Goal: Transaction & Acquisition: Purchase product/service

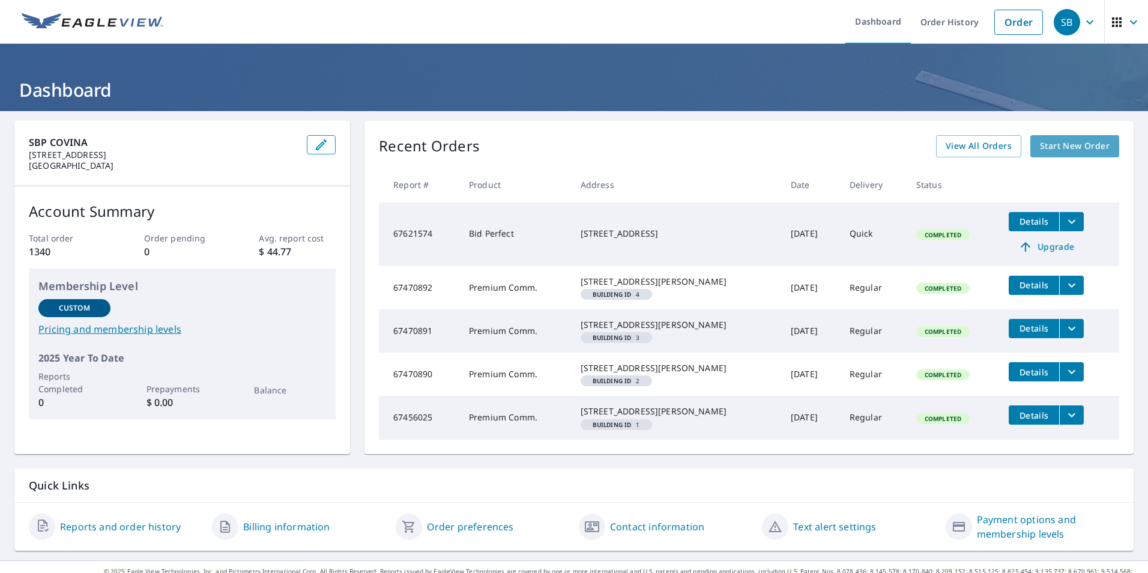
click at [1055, 141] on span "Start New Order" at bounding box center [1075, 146] width 70 height 15
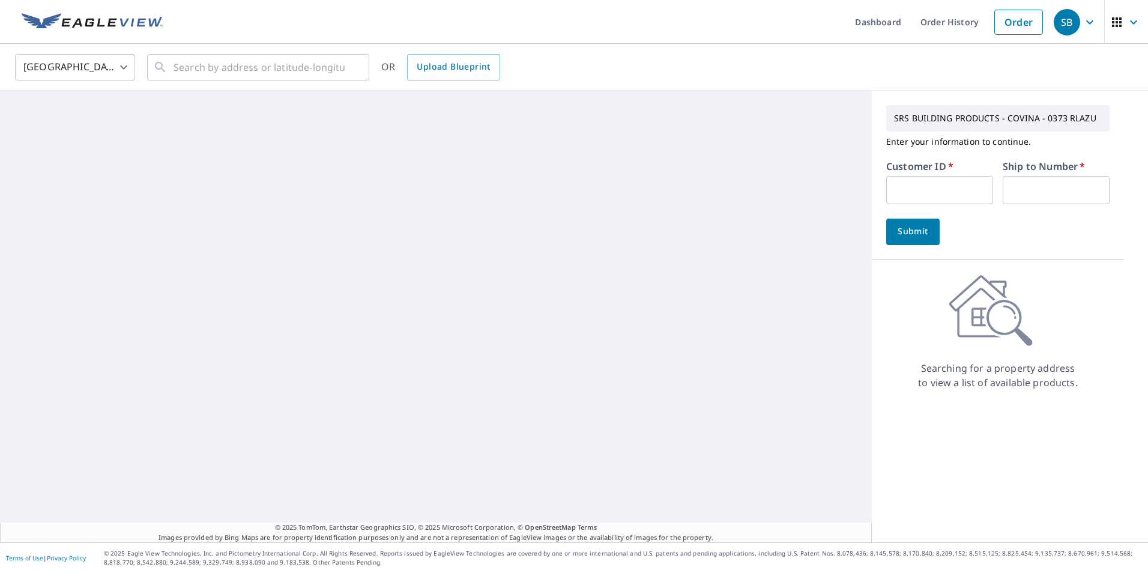
click at [894, 189] on input "text" at bounding box center [939, 190] width 107 height 28
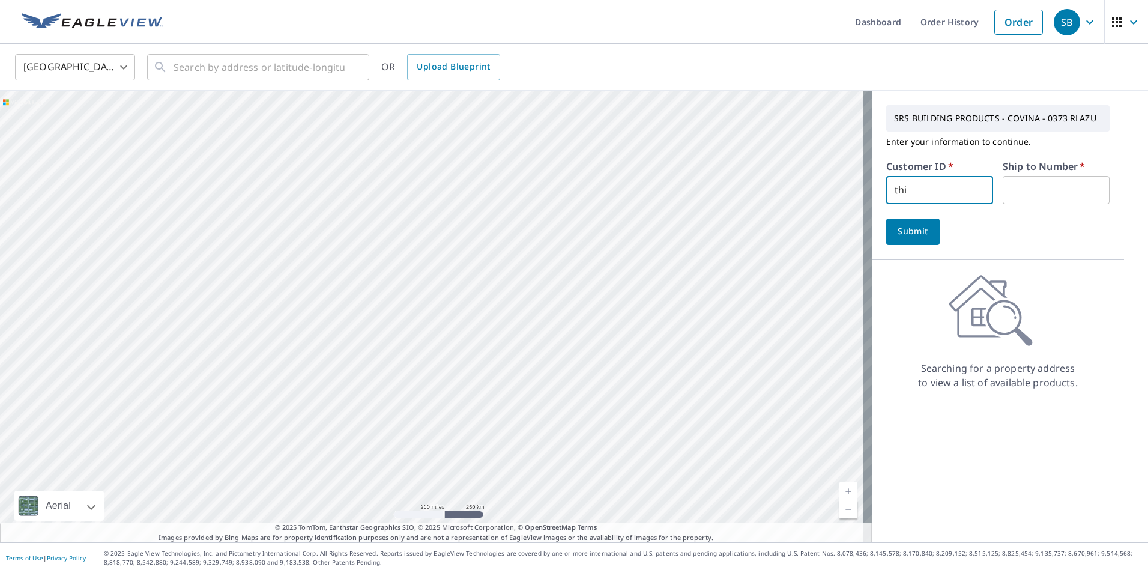
type input "thi339"
click at [1003, 181] on input "text" at bounding box center [1056, 190] width 107 height 28
click at [1010, 184] on input "text" at bounding box center [1056, 190] width 107 height 28
type input "1"
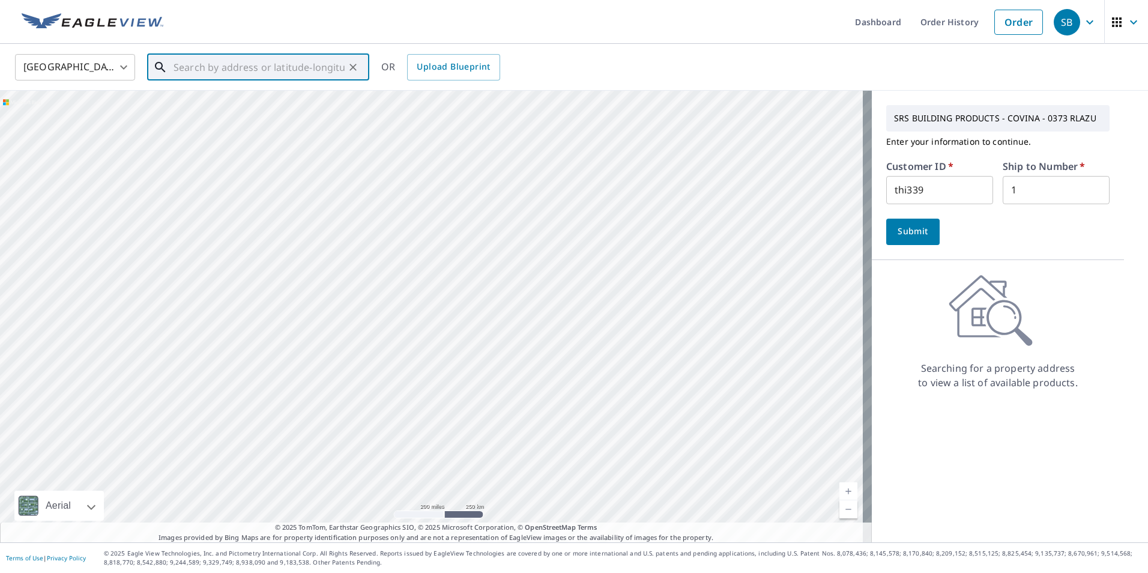
click at [177, 66] on input "text" at bounding box center [259, 67] width 171 height 34
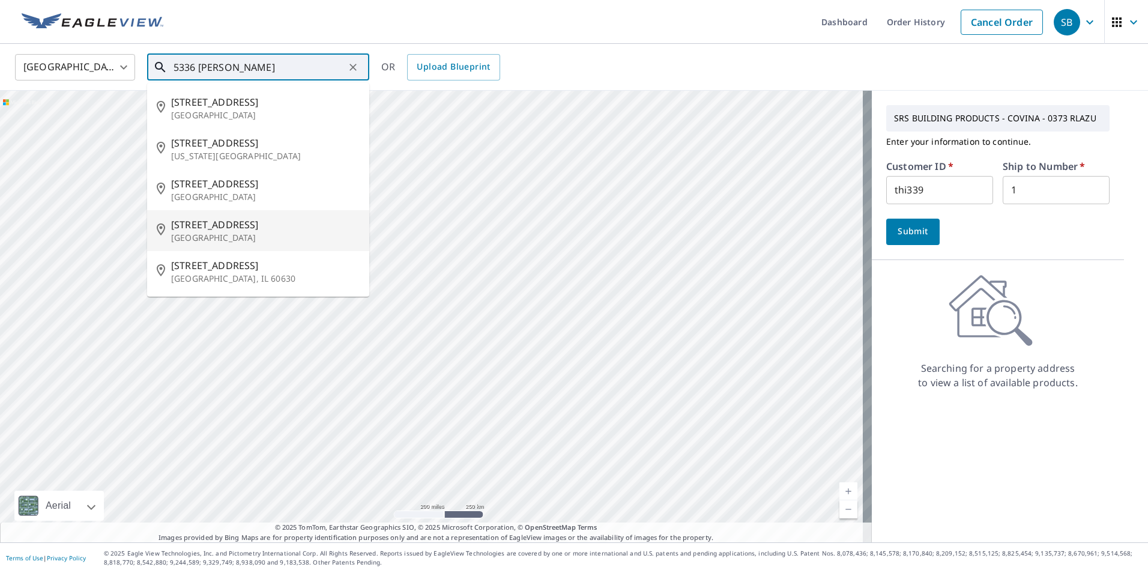
click at [227, 229] on span "[STREET_ADDRESS]" at bounding box center [265, 224] width 189 height 14
type input "[STREET_ADDRESS]"
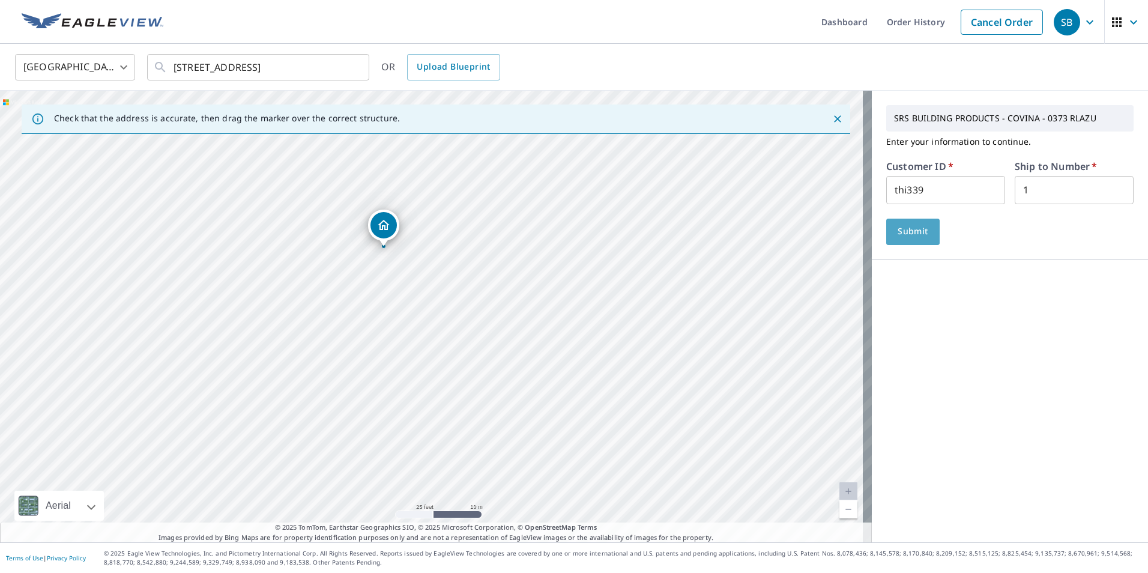
click at [910, 233] on span "Submit" at bounding box center [913, 231] width 34 height 15
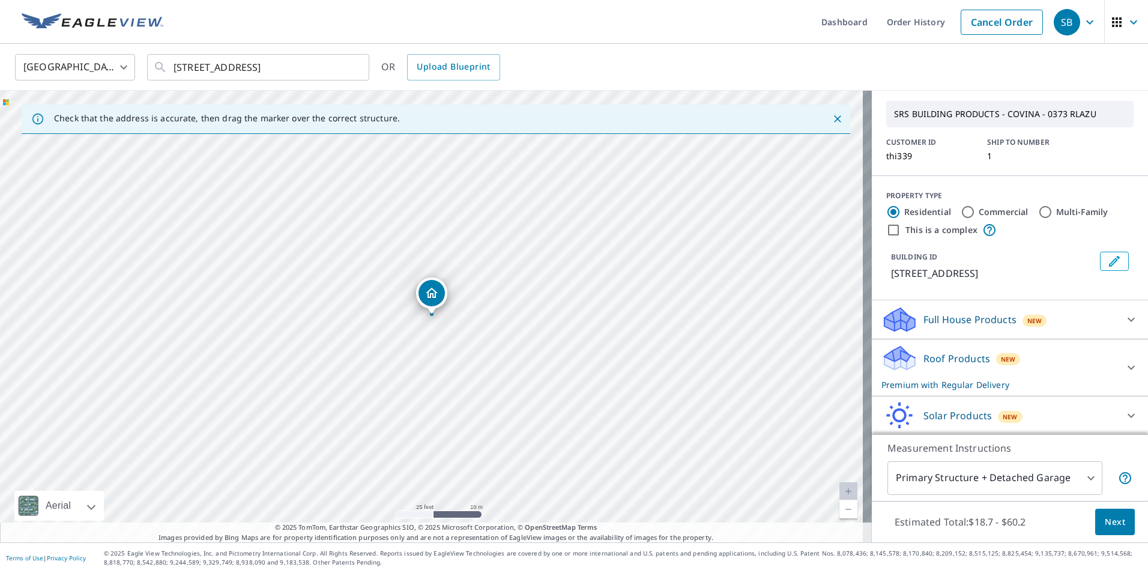
scroll to position [93, 0]
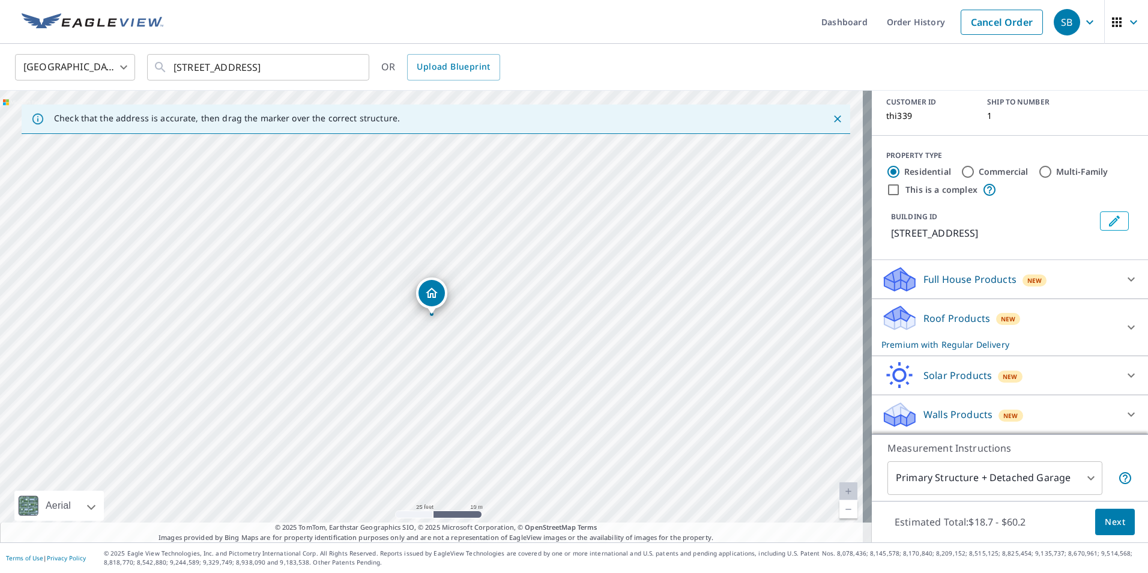
click at [1110, 524] on span "Next" at bounding box center [1115, 522] width 20 height 15
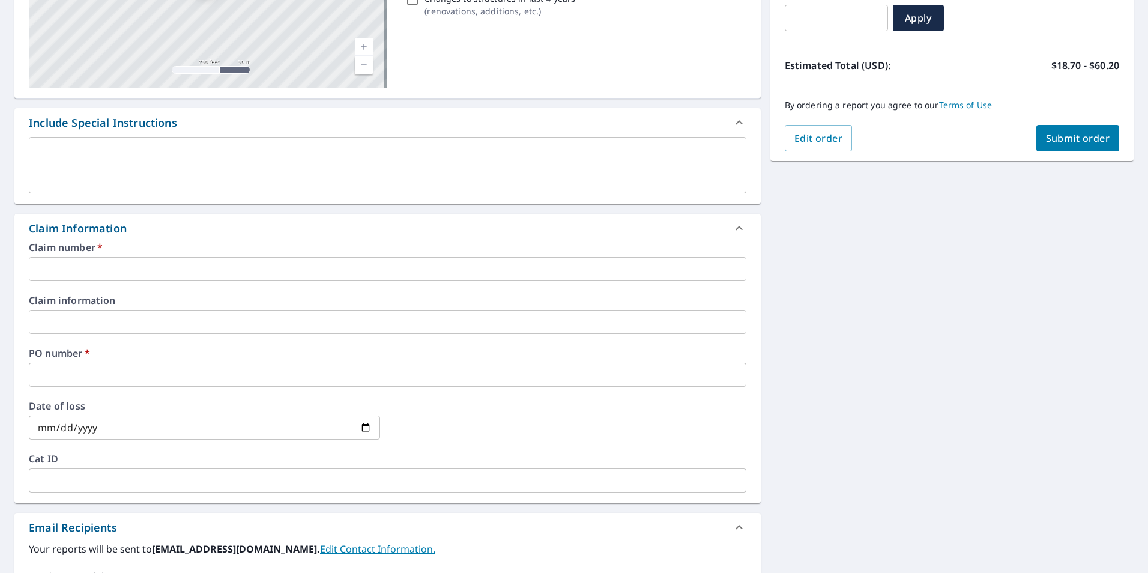
scroll to position [240, 0]
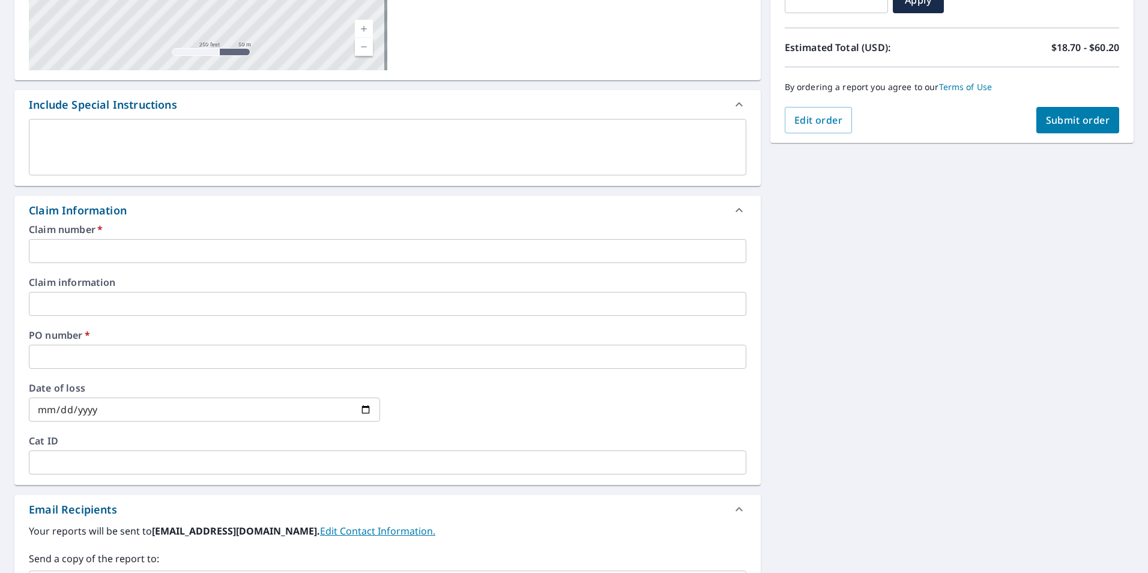
click at [39, 250] on input "text" at bounding box center [388, 251] width 718 height 24
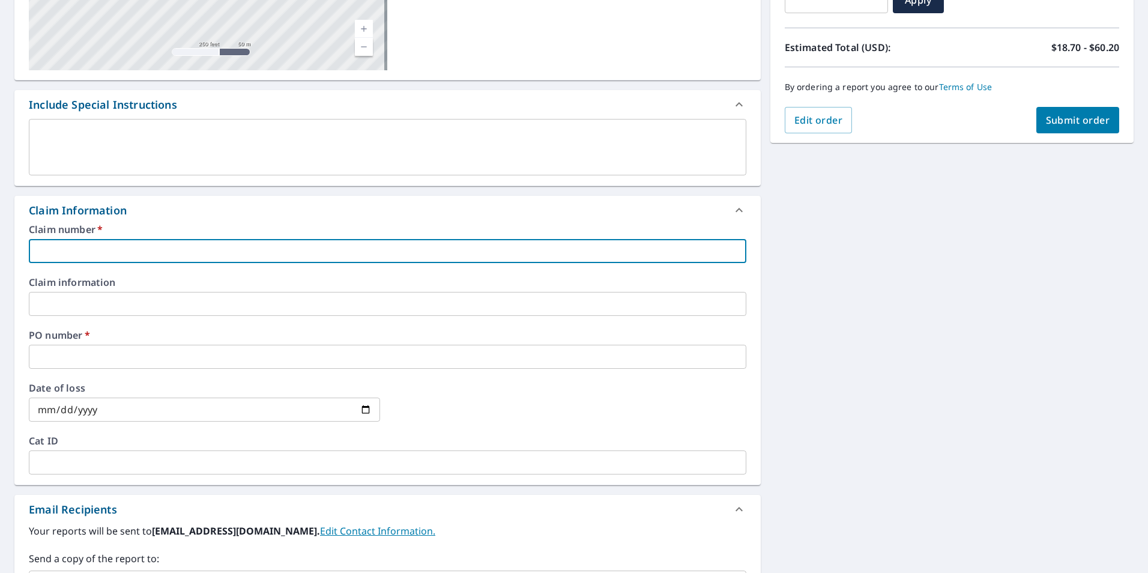
type input "t"
checkbox input "true"
type input "th"
checkbox input "true"
type input "thi"
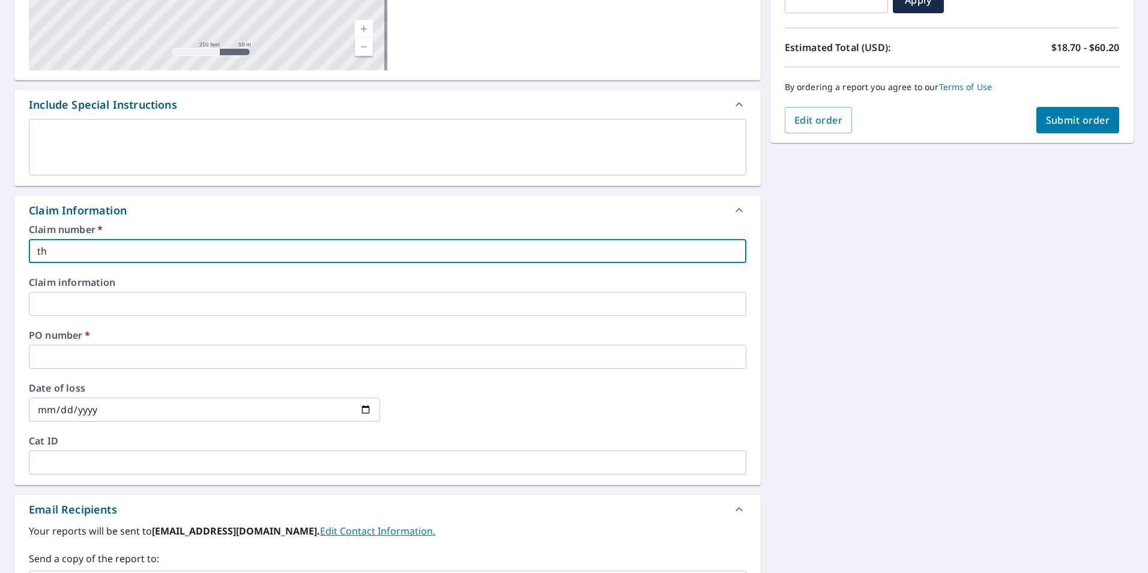
checkbox input "true"
type input "thi3"
checkbox input "true"
type input "thi33"
checkbox input "true"
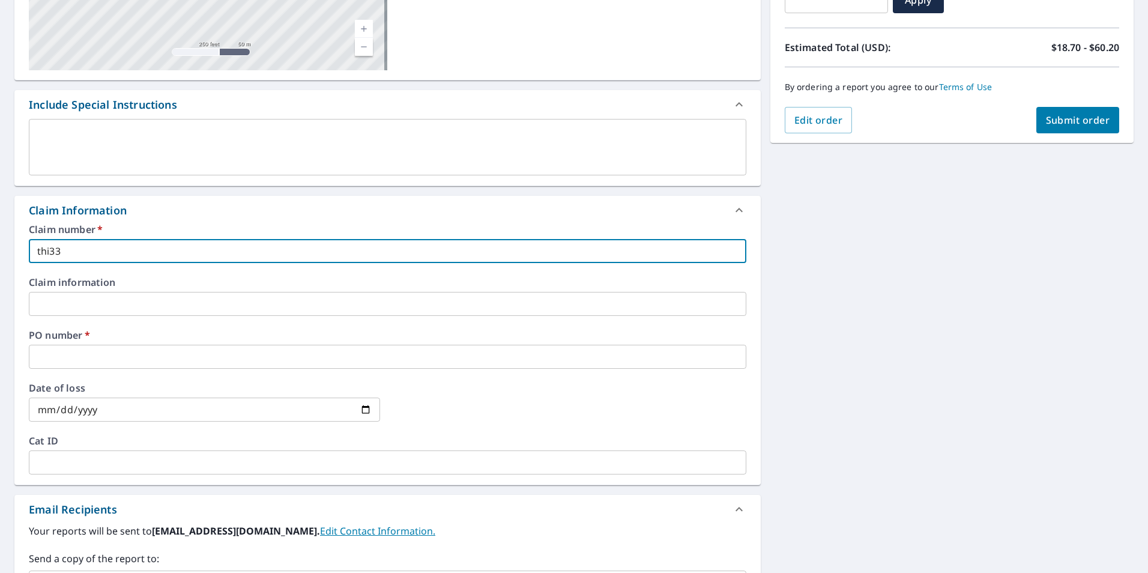
type input "thi339"
checkbox input "true"
type input "thi339"
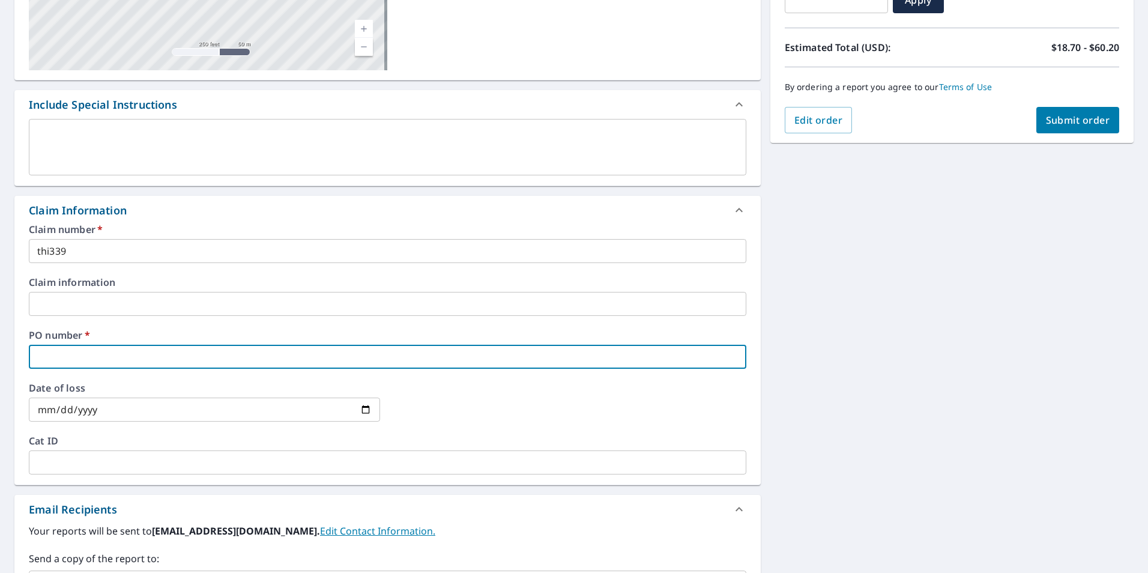
click at [34, 358] on input "text" at bounding box center [388, 357] width 718 height 24
type input "5"
checkbox input "true"
type input "53"
checkbox input "true"
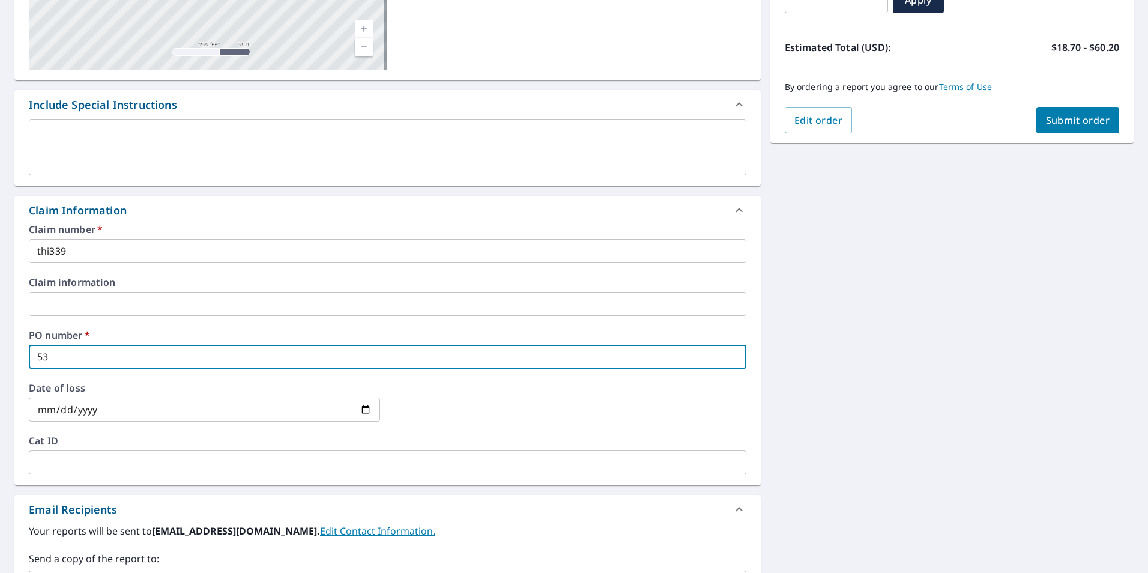
type input "533"
checkbox input "true"
type input "5336"
checkbox input "true"
type input "5336"
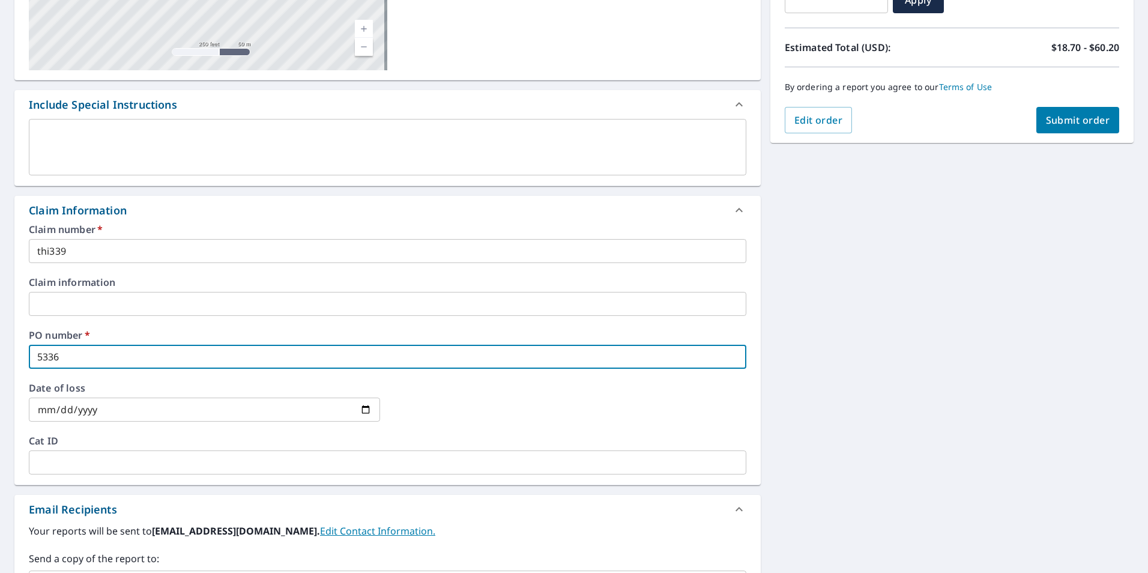
checkbox input "true"
type input "5336 w"
checkbox input "true"
type input "5336 wi"
checkbox input "true"
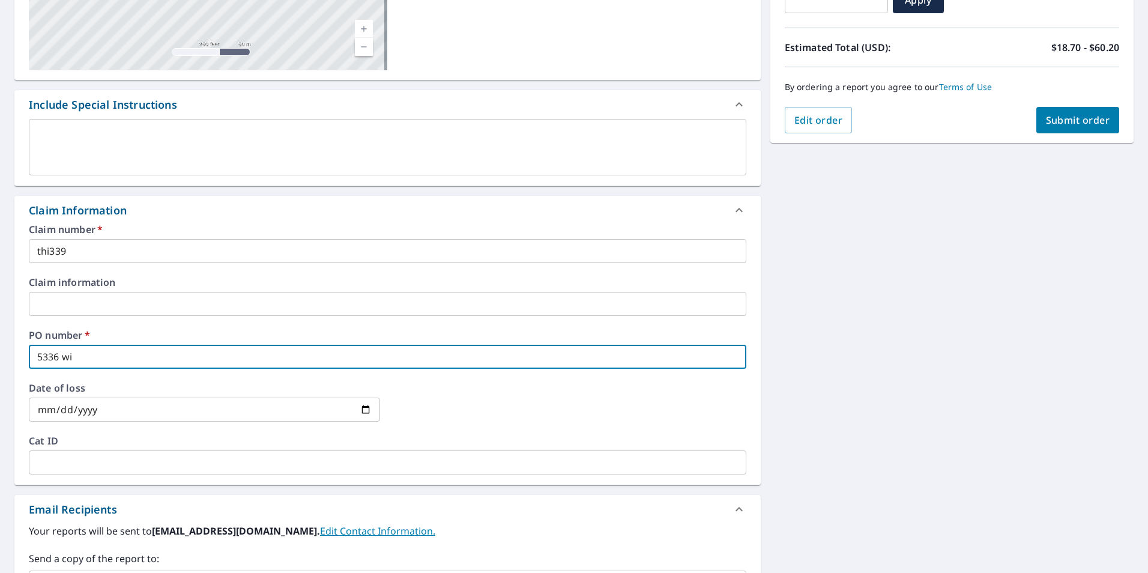
type input "5336 win"
checkbox input "true"
type input "5336 [PERSON_NAME]"
checkbox input "true"
type input "5336 [PERSON_NAME]"
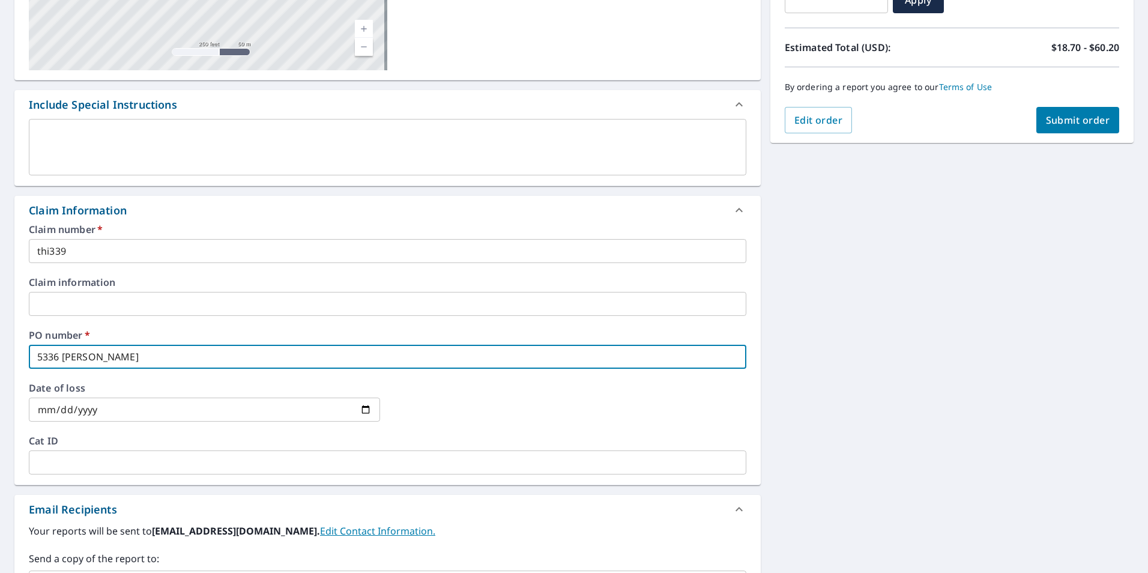
checkbox input "true"
type input "5336 winnet"
checkbox input "true"
type input "5336 winnetk"
checkbox input "true"
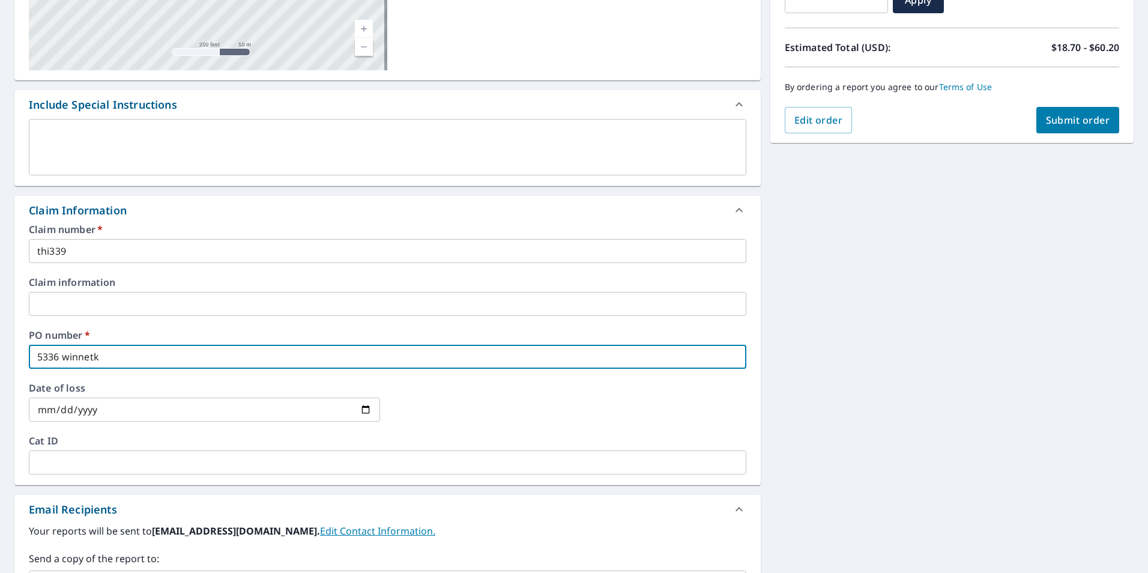
type input "5336 winnetka"
checkbox input "true"
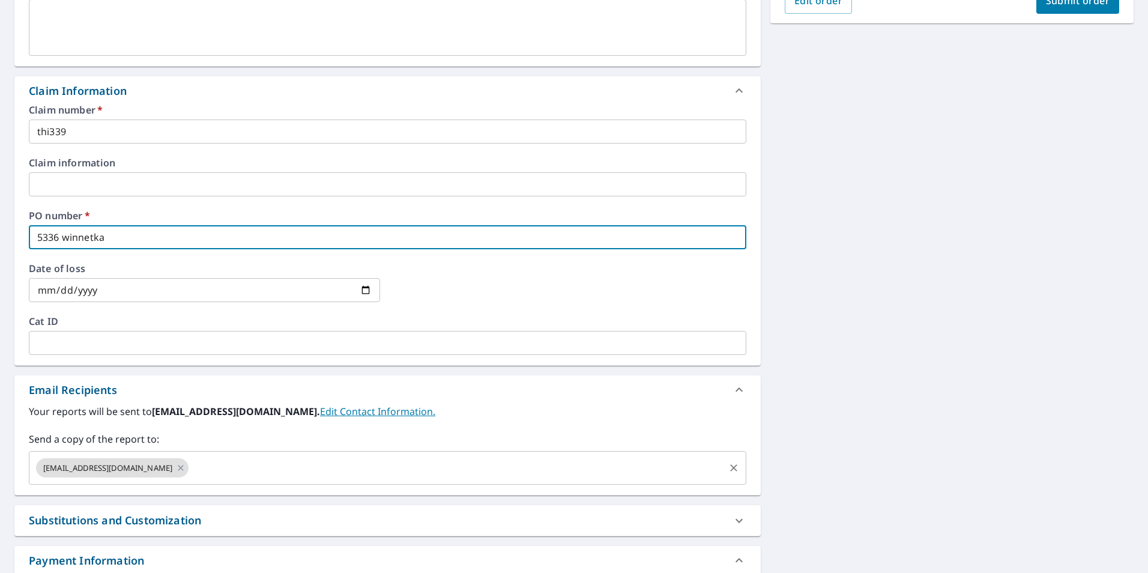
scroll to position [360, 0]
type input "5336 winnetka"
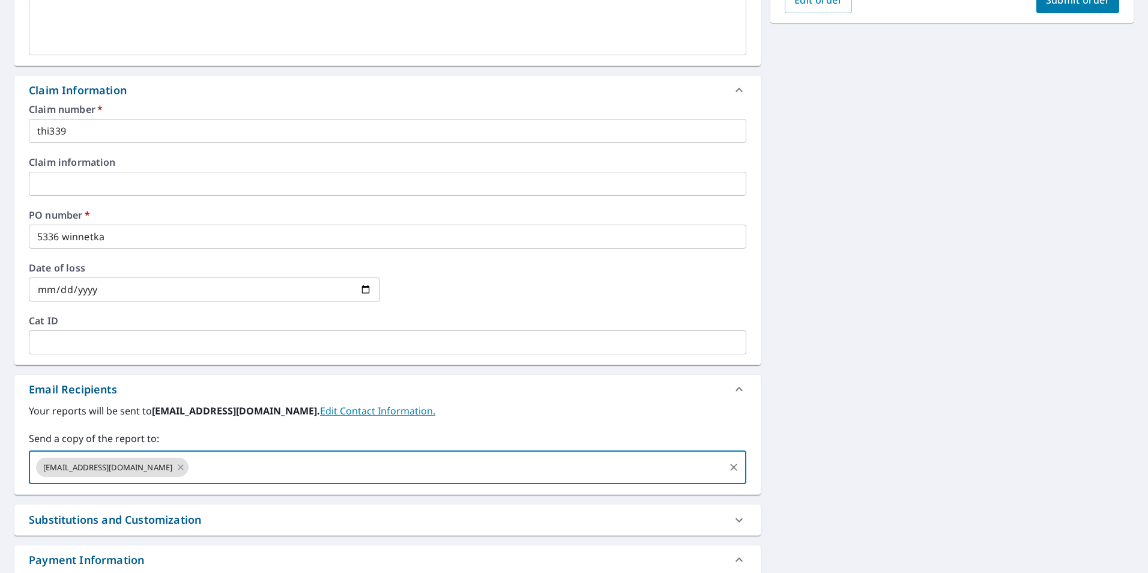
click at [190, 470] on input "text" at bounding box center [456, 467] width 532 height 23
paste input "[EMAIL_ADDRESS][DOMAIN_NAME]"
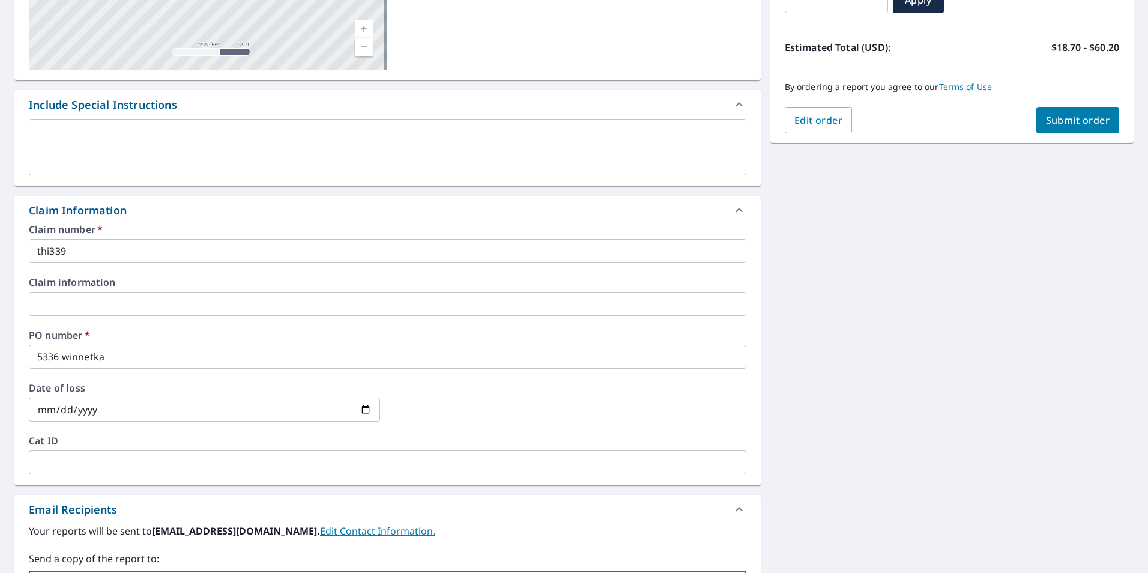
type input "[EMAIL_ADDRESS][DOMAIN_NAME]"
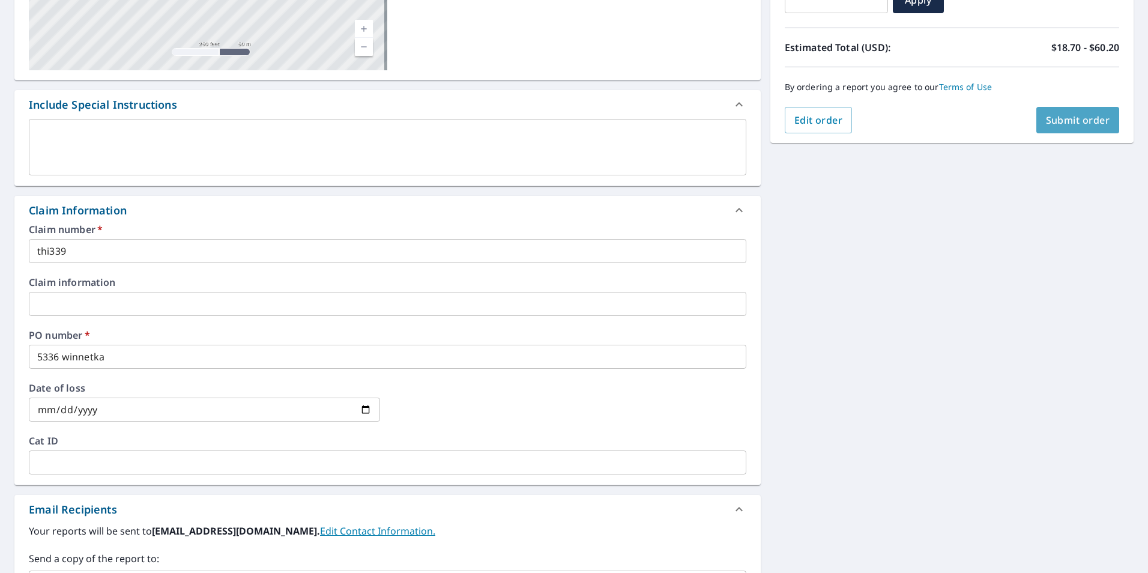
click at [1057, 118] on span "Submit order" at bounding box center [1078, 120] width 64 height 13
checkbox input "true"
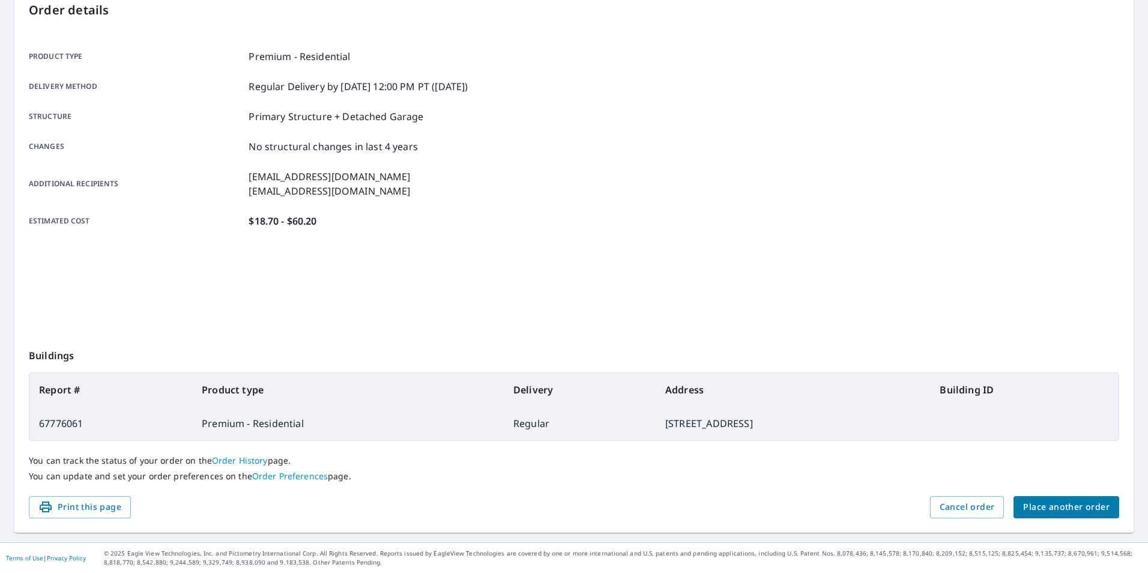
scroll to position [134, 0]
